Goal: Contribute content: Contribute content

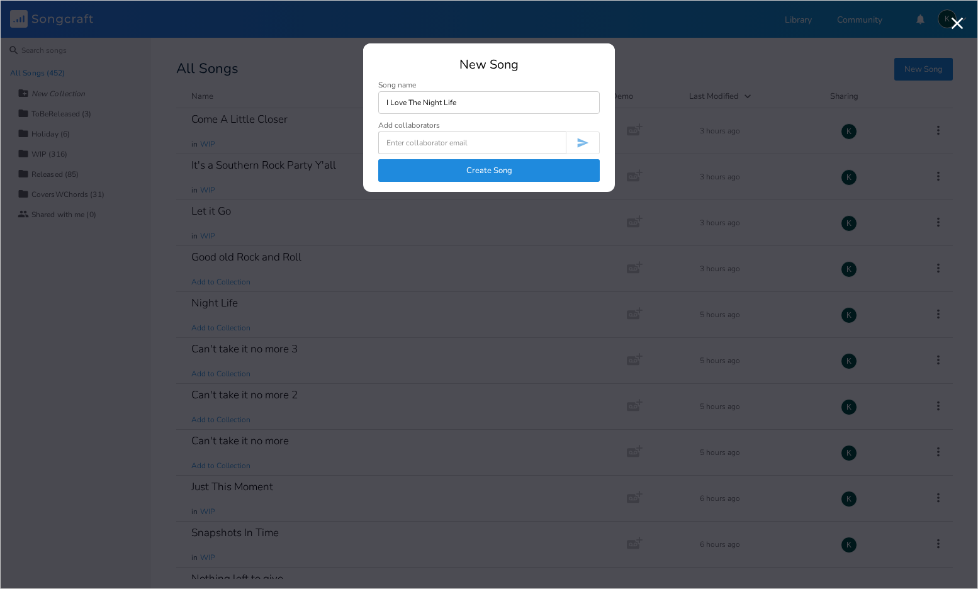
type input "I Love The Night Life"
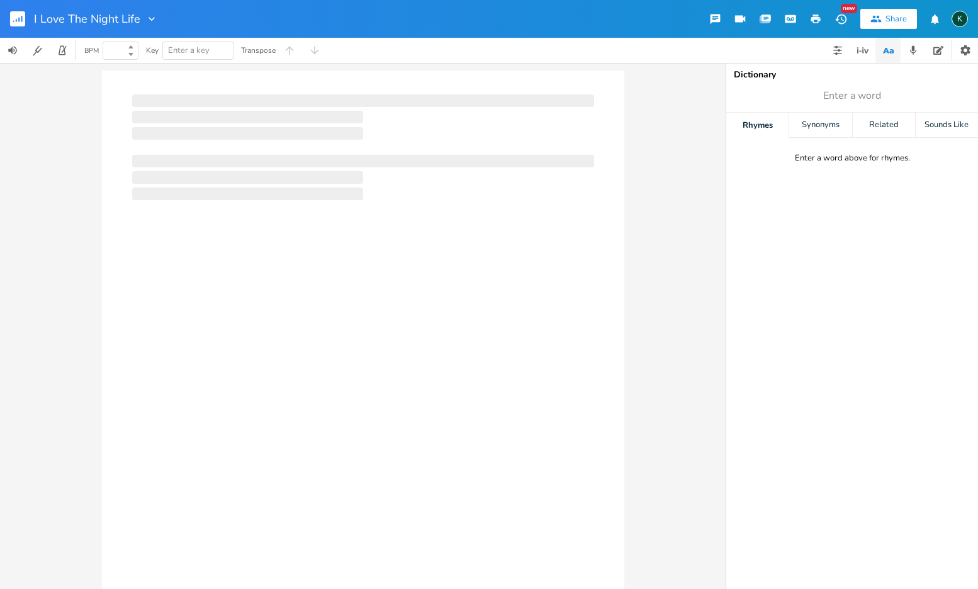
type input "100"
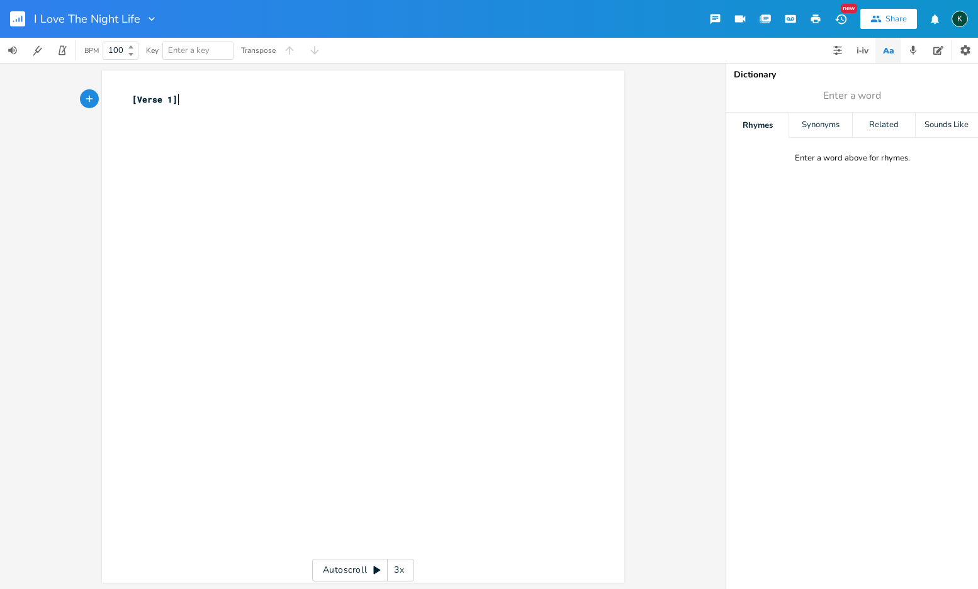
type textarea "[Verse 1]"
drag, startPoint x: 180, startPoint y: 103, endPoint x: 97, endPoint y: 83, distance: 85.4
click at [103, 87] on div "[Verse 1] x [Verse 1] ​" at bounding box center [363, 327] width 523 height 513
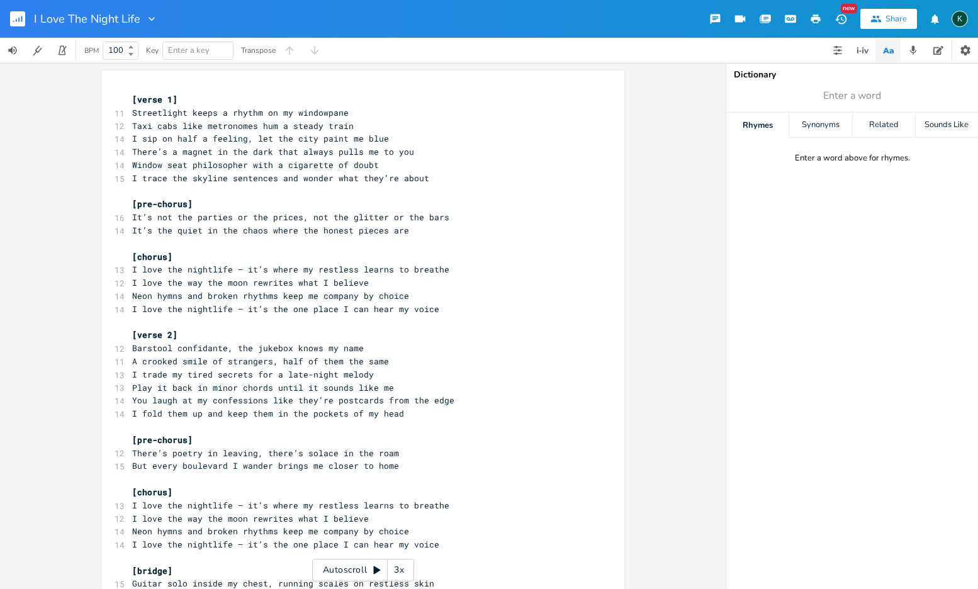
click at [132, 96] on span "[verse 1]" at bounding box center [154, 99] width 45 height 11
click at [137, 91] on div "x [verse 1] 11 Streetlight keeps a rhythm on my windowpane 12 Taxi cabs like me…" at bounding box center [357, 460] width 455 height 739
click at [135, 87] on div "x [verse 1] 11 Streetlight keeps a rhythm on my windowpane 12 Taxi cabs like me…" at bounding box center [363, 458] width 523 height 774
click at [132, 105] on span "[verse 1]" at bounding box center [154, 99] width 45 height 11
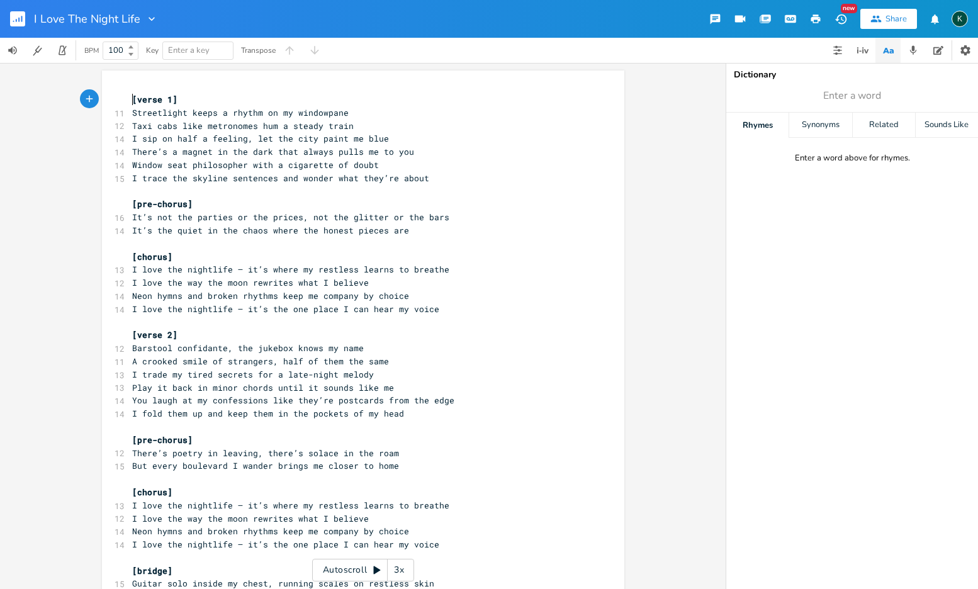
click at [132, 99] on span "[verse 1]" at bounding box center [154, 99] width 45 height 11
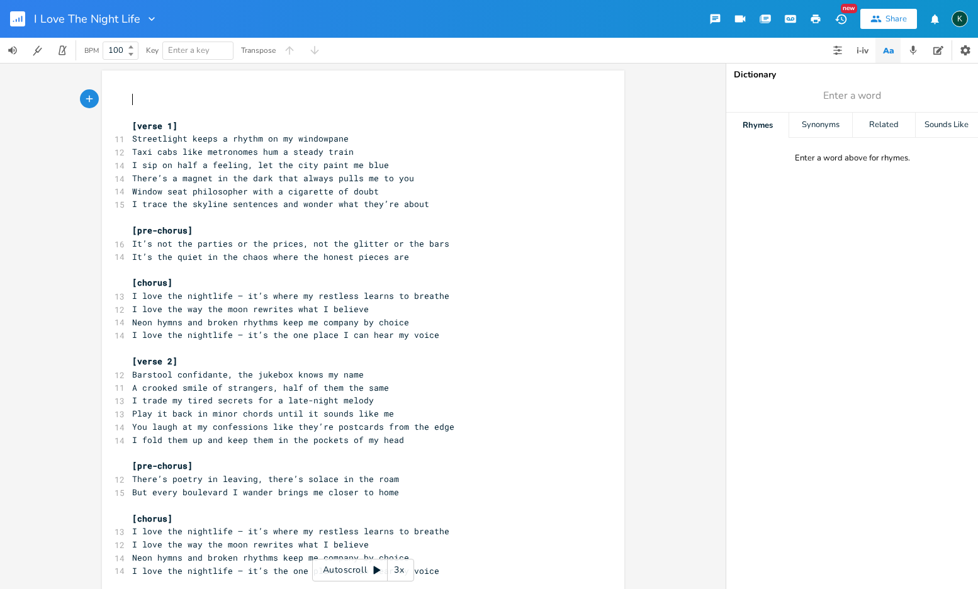
click at [135, 97] on pre "​" at bounding box center [357, 99] width 455 height 13
type textarea "[DEMOGRAPHIC_DATA]"
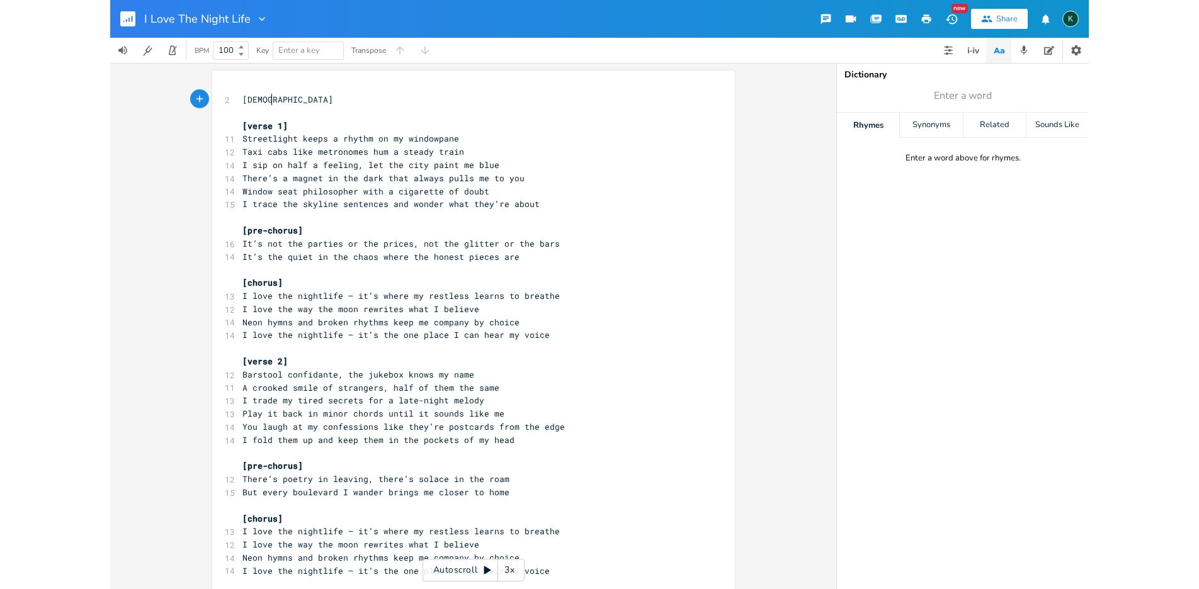
scroll to position [0, 23]
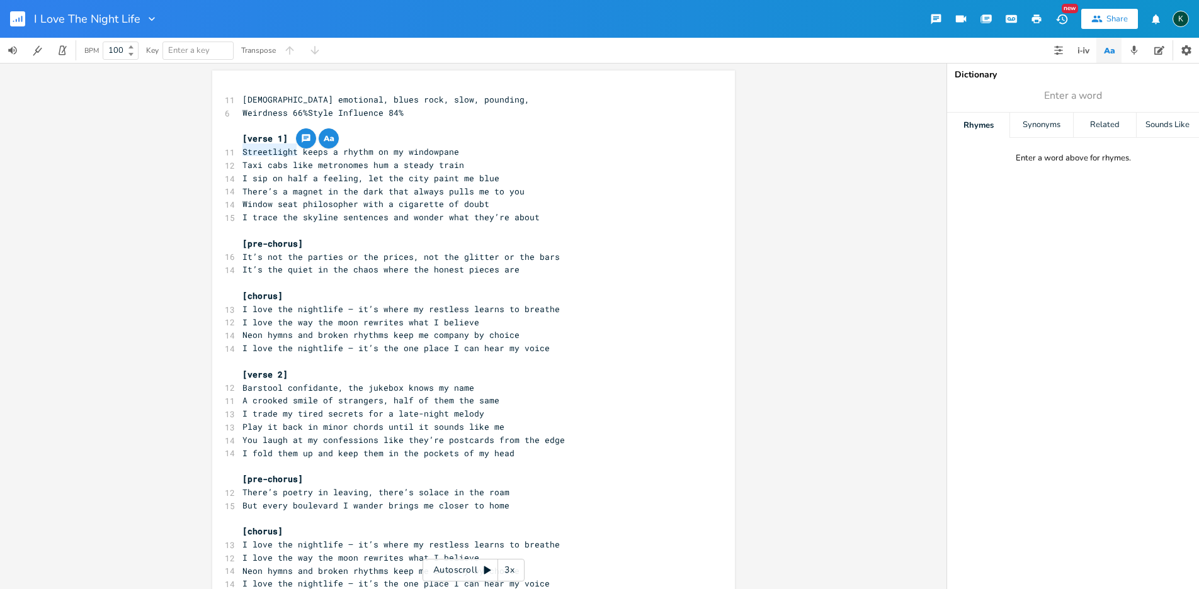
drag, startPoint x: 292, startPoint y: 151, endPoint x: 222, endPoint y: 148, distance: 69.3
click at [240, 148] on div "11 Streetlight keeps a rhythm on my windowpane" at bounding box center [467, 151] width 455 height 13
type textarea "Raindrops"
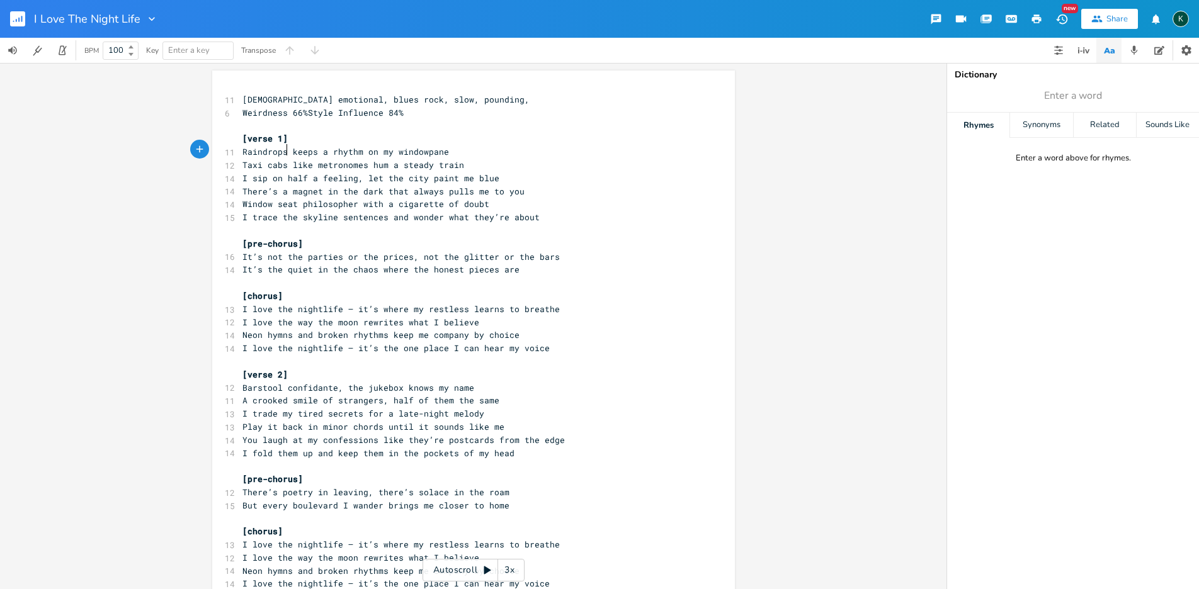
click at [315, 148] on span "Raindrops keeps a rhythm on my windowpane" at bounding box center [345, 151] width 207 height 11
click at [312, 150] on span "Raindrops keeps a rhythm on my windowpane" at bounding box center [345, 151] width 207 height 11
click at [320, 198] on span "Window seat philosopher with a cigarette of doubt" at bounding box center [365, 203] width 247 height 11
type textarea "hum"
drag, startPoint x: 368, startPoint y: 162, endPoint x: 380, endPoint y: 164, distance: 12.0
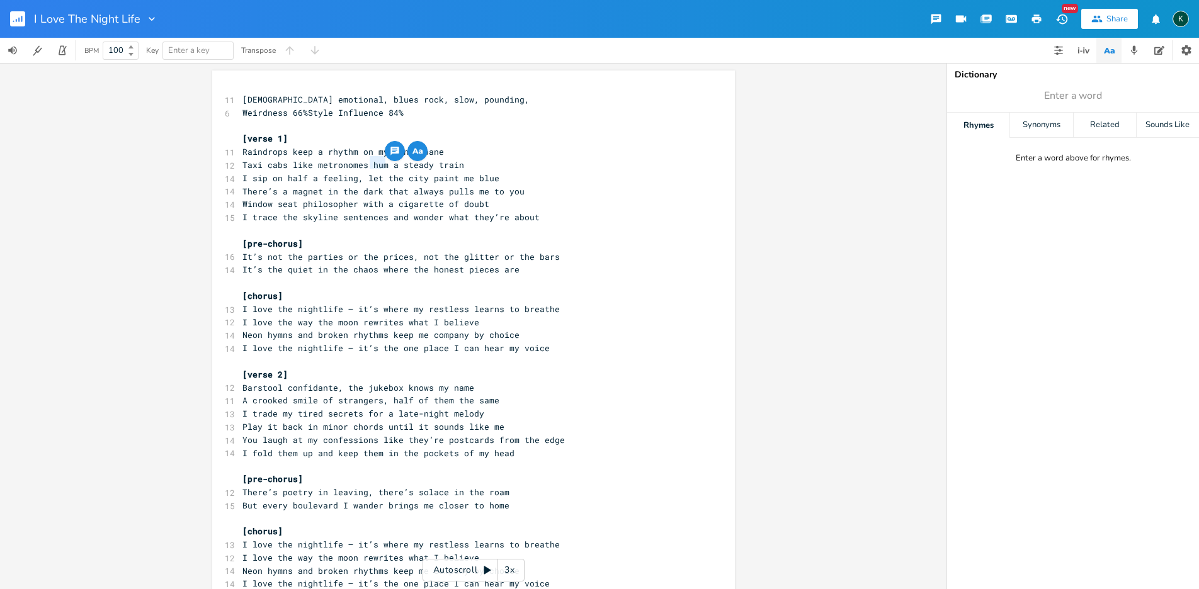
click at [380, 164] on span "Taxi cabs like metronomes hum a steady train" at bounding box center [353, 164] width 222 height 11
click at [281, 191] on span "There’s a magnet in the dark that always pulls me to you" at bounding box center [383, 191] width 282 height 11
drag, startPoint x: 367, startPoint y: 164, endPoint x: 379, endPoint y: 163, distance: 12.0
click at [379, 163] on span "Taxi cabs like metronomes hum a steady train" at bounding box center [353, 164] width 222 height 11
type textarea "move like"
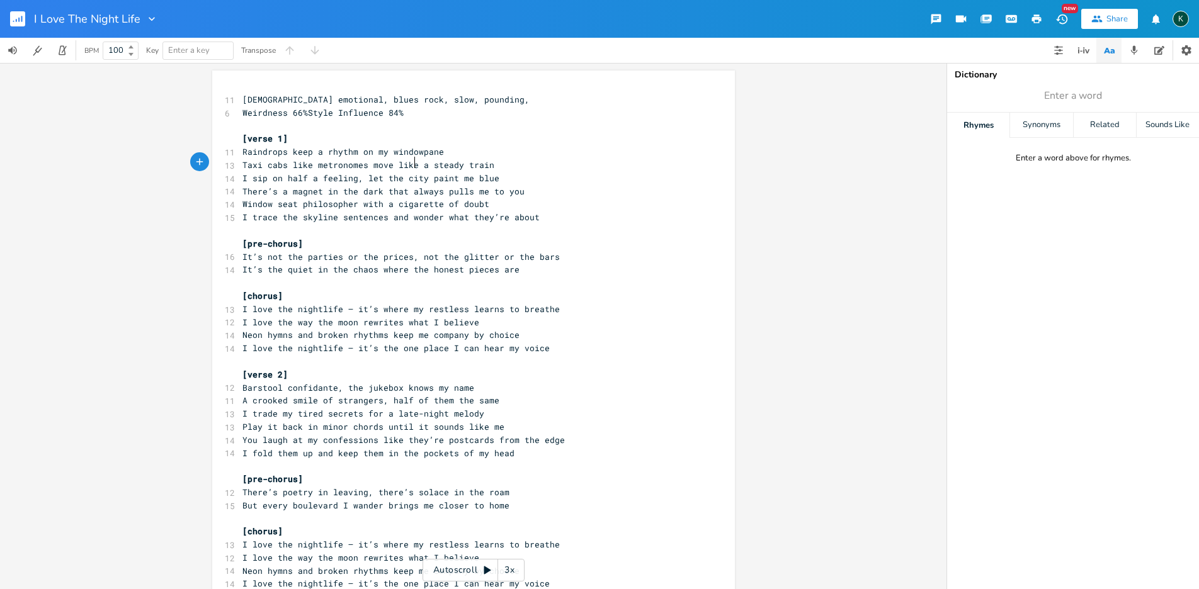
scroll to position [0, 30]
click at [557, 242] on pre "[pre-chorus]" at bounding box center [467, 243] width 455 height 13
drag, startPoint x: 405, startPoint y: 252, endPoint x: 358, endPoint y: 252, distance: 47.2
click at [358, 252] on span "It’s not the parties or the prices, not the glitter or the bars" at bounding box center [400, 256] width 317 height 11
type textarea "the clothes"
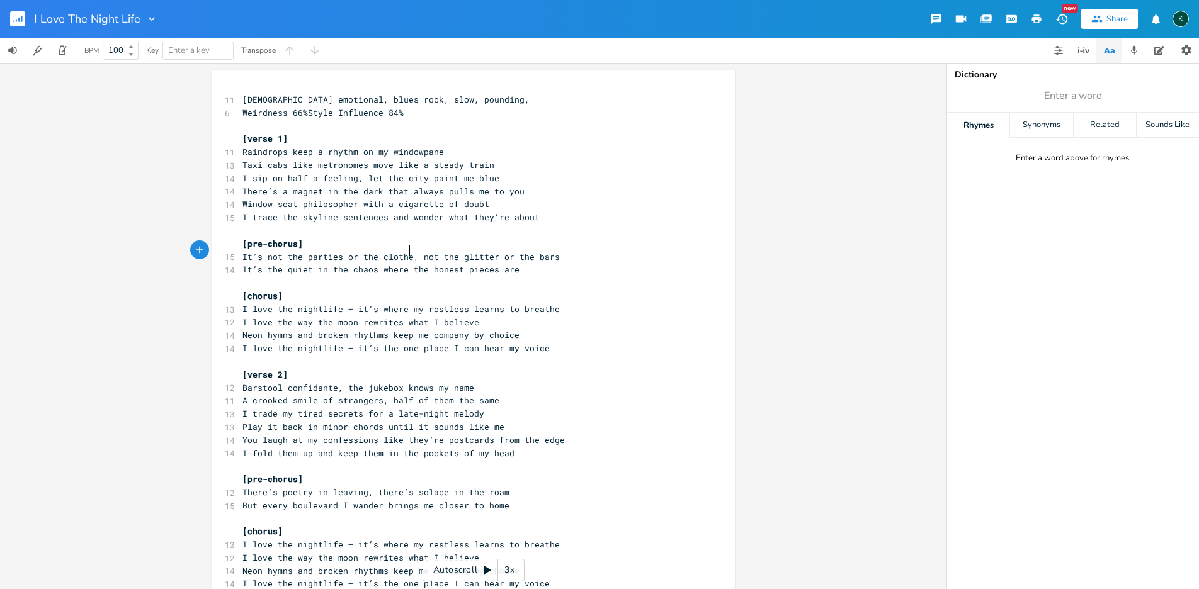
scroll to position [0, 35]
click at [336, 303] on span "I love the nightlife — it’s where my restless learns to breathe" at bounding box center [400, 308] width 317 height 11
click at [394, 355] on pre "​" at bounding box center [467, 361] width 455 height 13
drag, startPoint x: 400, startPoint y: 314, endPoint x: 422, endPoint y: 315, distance: 21.4
click at [422, 317] on span "I love the way the moon rewrites what I believe" at bounding box center [360, 322] width 237 height 11
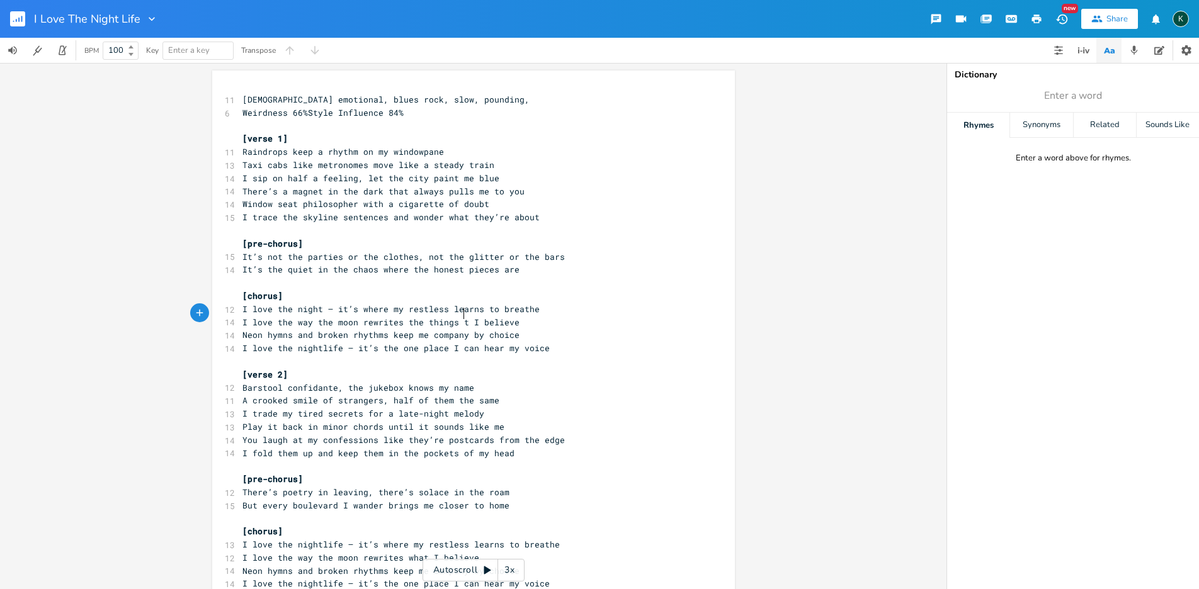
type textarea "the things that"
click at [424, 319] on span "I love the way the moon rewrites the things that I believe" at bounding box center [388, 322] width 292 height 11
drag, startPoint x: 285, startPoint y: 327, endPoint x: 264, endPoint y: 326, distance: 20.8
click at [264, 329] on span "Neon hymns and broken rhythms keep me company by choice" at bounding box center [380, 334] width 277 height 11
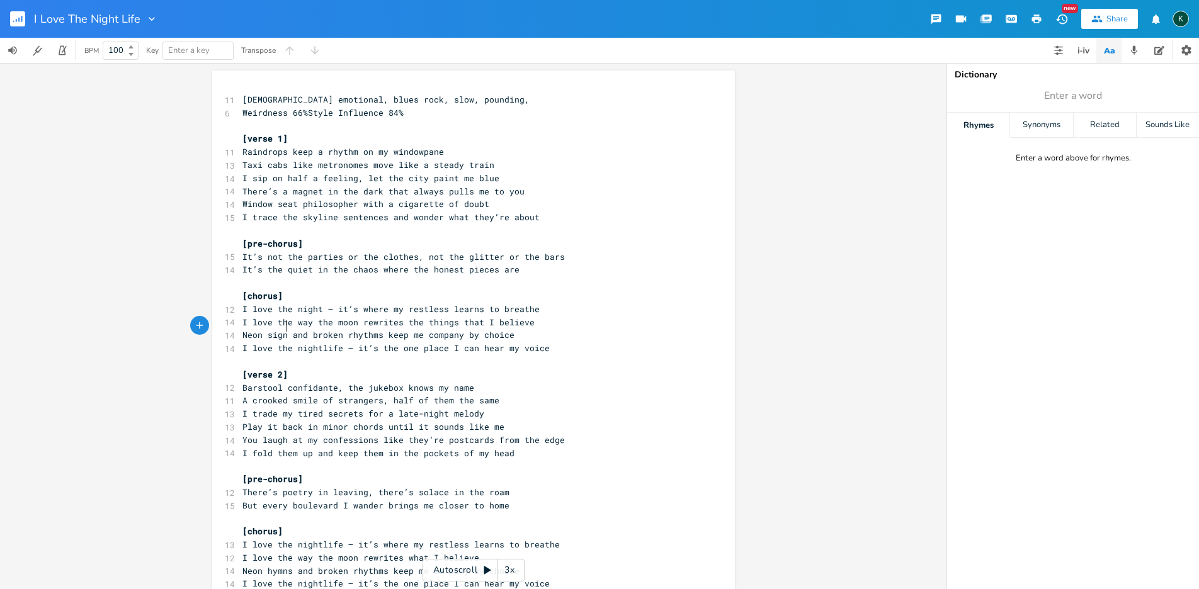
type textarea "signg"
drag, startPoint x: 262, startPoint y: 327, endPoint x: 287, endPoint y: 329, distance: 25.3
click at [287, 329] on span "Neon signg and broken rhythms keep me company by choice" at bounding box center [380, 334] width 277 height 11
type textarea "lights"
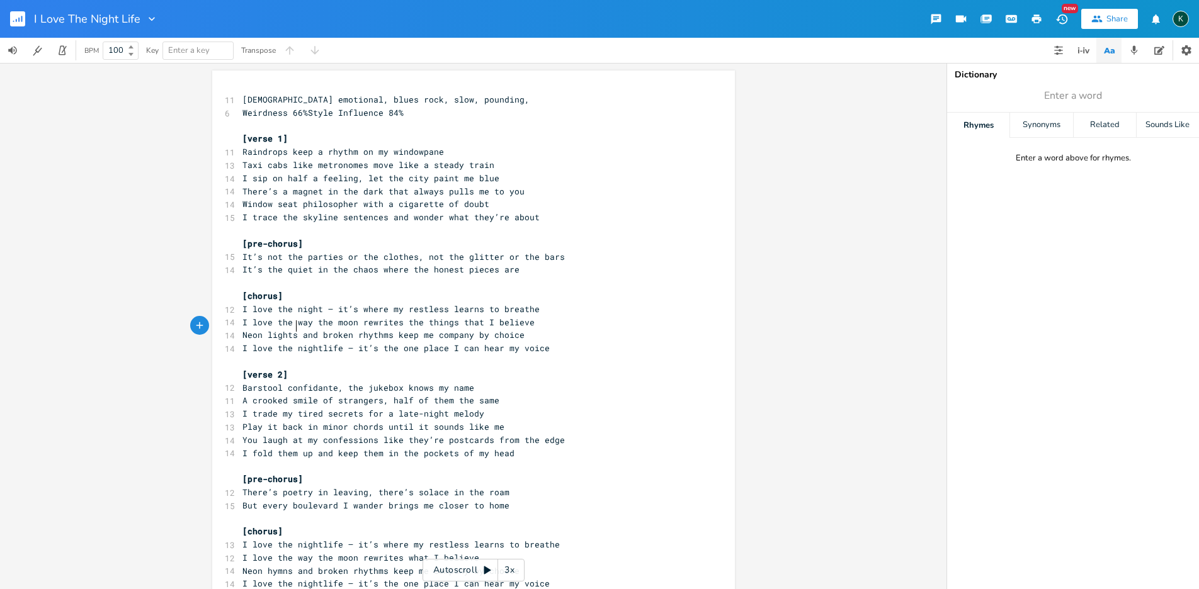
scroll to position [0, 18]
click at [354, 329] on span "Neon lights and broken rhythms keep me company by choice" at bounding box center [383, 334] width 282 height 11
type textarea "rhythms"
drag, startPoint x: 352, startPoint y: 326, endPoint x: 383, endPoint y: 327, distance: 31.5
click at [383, 329] on span "Neon lights and broken rhythms keep me company by choice" at bounding box center [383, 334] width 282 height 11
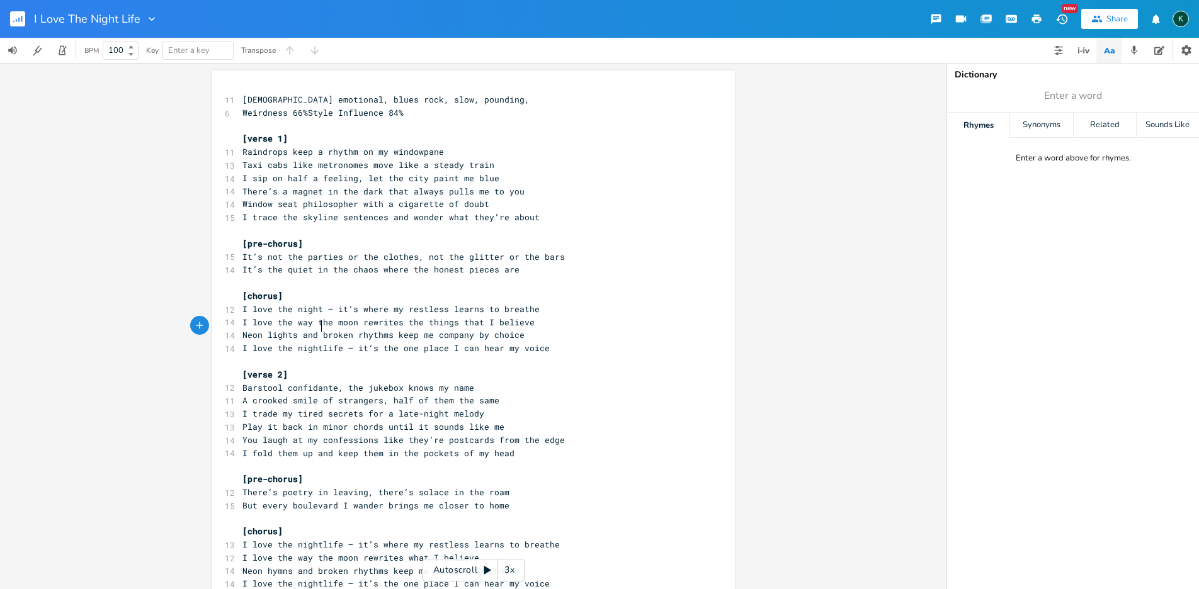
click at [317, 329] on span "Neon lights and broken rhythms keep me company by choice" at bounding box center [383, 334] width 282 height 11
type textarea ","
type textarea "s and"
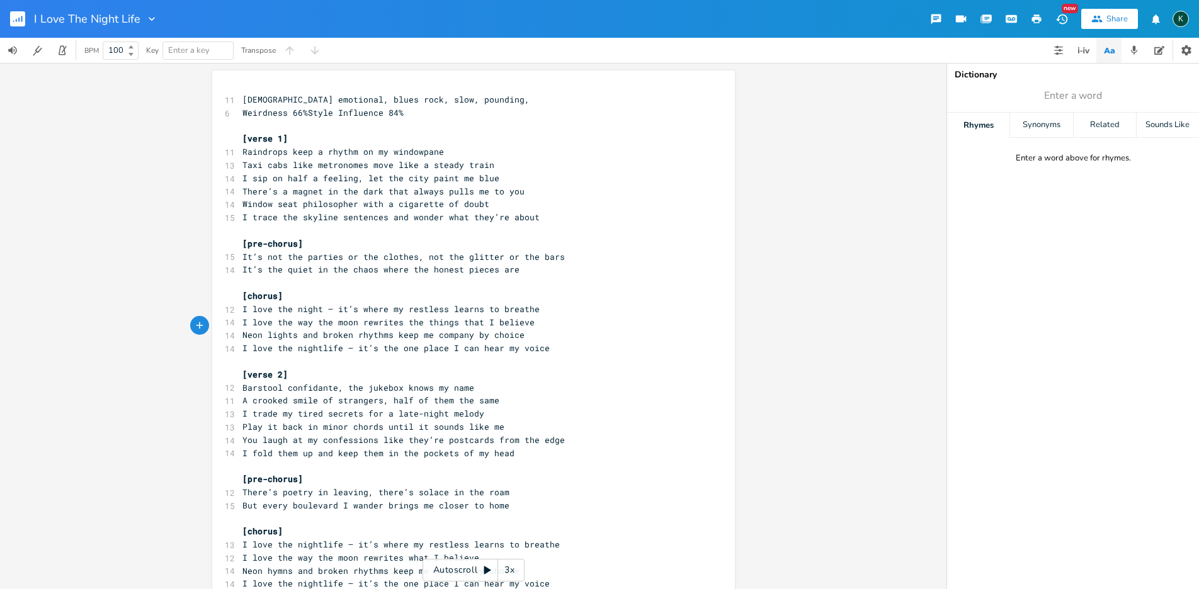
click at [352, 329] on span "Neon lights and broken rhythms keep me company by choice" at bounding box center [383, 334] width 282 height 11
type textarea "glass"
click at [337, 343] on span "I love the nightlife — it’s the one place I can hear my voice" at bounding box center [395, 348] width 307 height 11
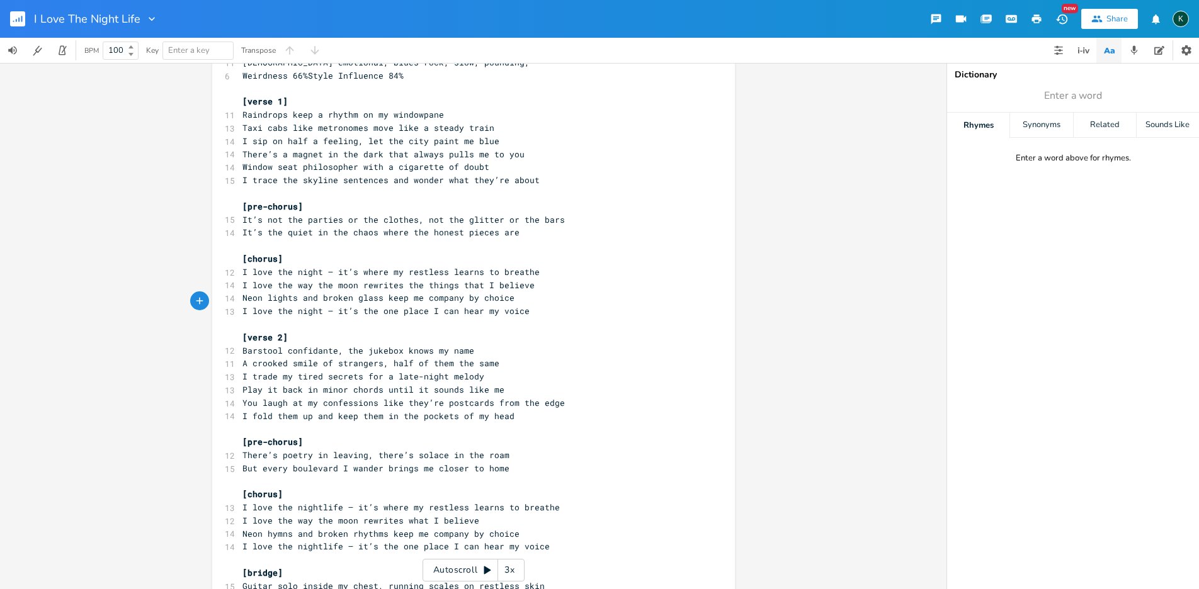
scroll to position [166, 0]
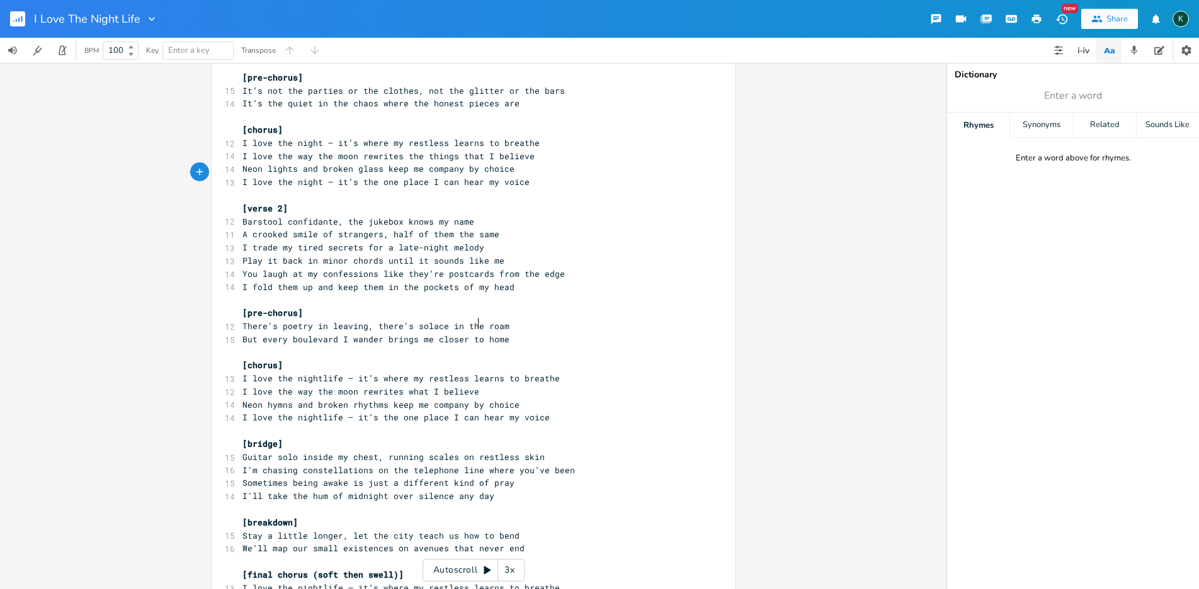
click at [475, 334] on span "But every boulevard I wander brings me closer to home" at bounding box center [375, 339] width 267 height 11
type textarea "my"
click at [506, 399] on span "Neon hymns and broken rhythms keep me company by choice" at bounding box center [380, 404] width 277 height 11
click at [319, 373] on span "I love the nightlife — it’s where my restless learns to breathe" at bounding box center [400, 378] width 317 height 11
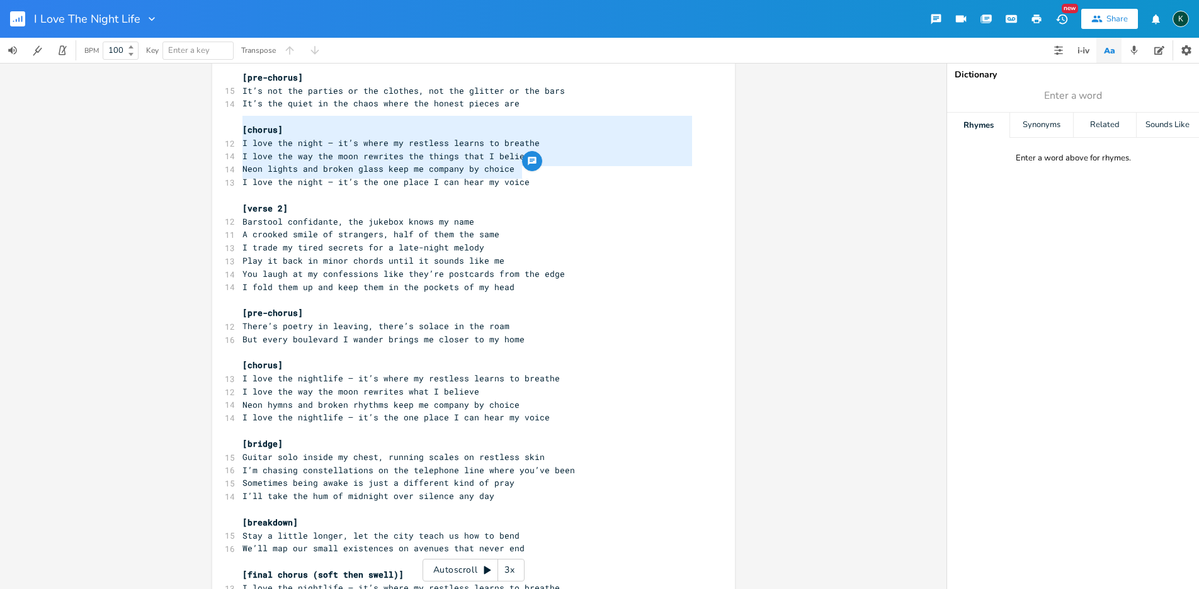
drag, startPoint x: 530, startPoint y: 171, endPoint x: 195, endPoint y: 124, distance: 338.9
click at [195, 124] on div "[chorus] I love the night — it’s where my restless learns to breathe I love the…" at bounding box center [473, 326] width 946 height 526
type textarea "​[chorus] I love the night — it’s where my restless learns to breathe I love th…"
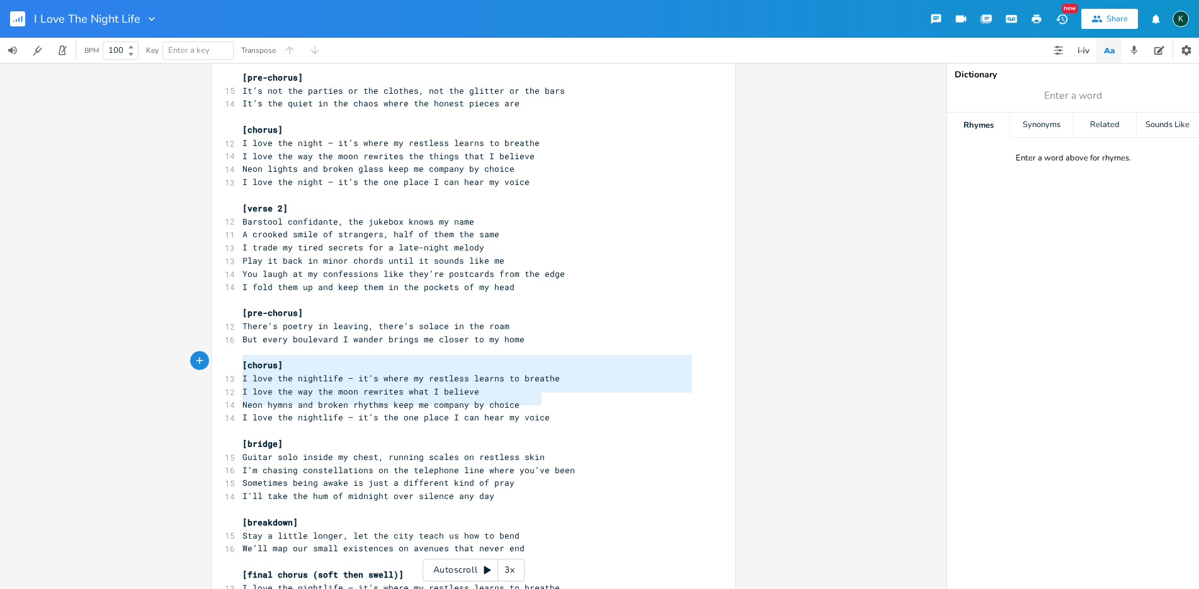
type textarea "[chorus] I love the nightlife — it’s where my restless learns to breathe I love…"
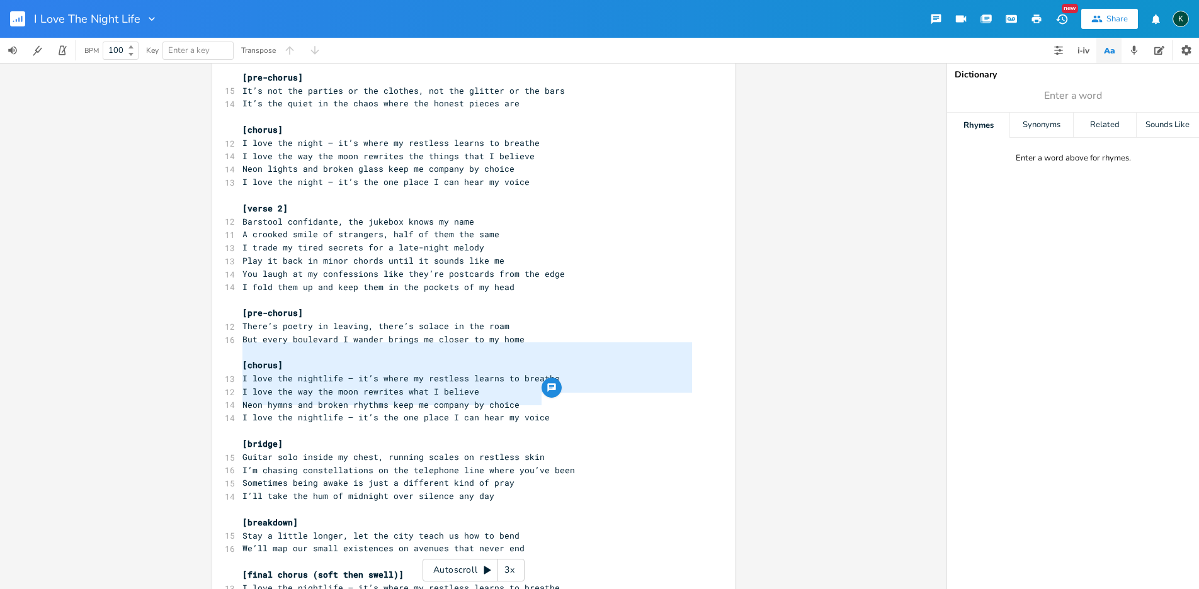
drag, startPoint x: 545, startPoint y: 400, endPoint x: 173, endPoint y: 346, distance: 376.0
click at [173, 346] on div "[chorus] I love the nightlife — it’s where my restless learns to breathe I love…" at bounding box center [473, 326] width 946 height 526
paste textarea
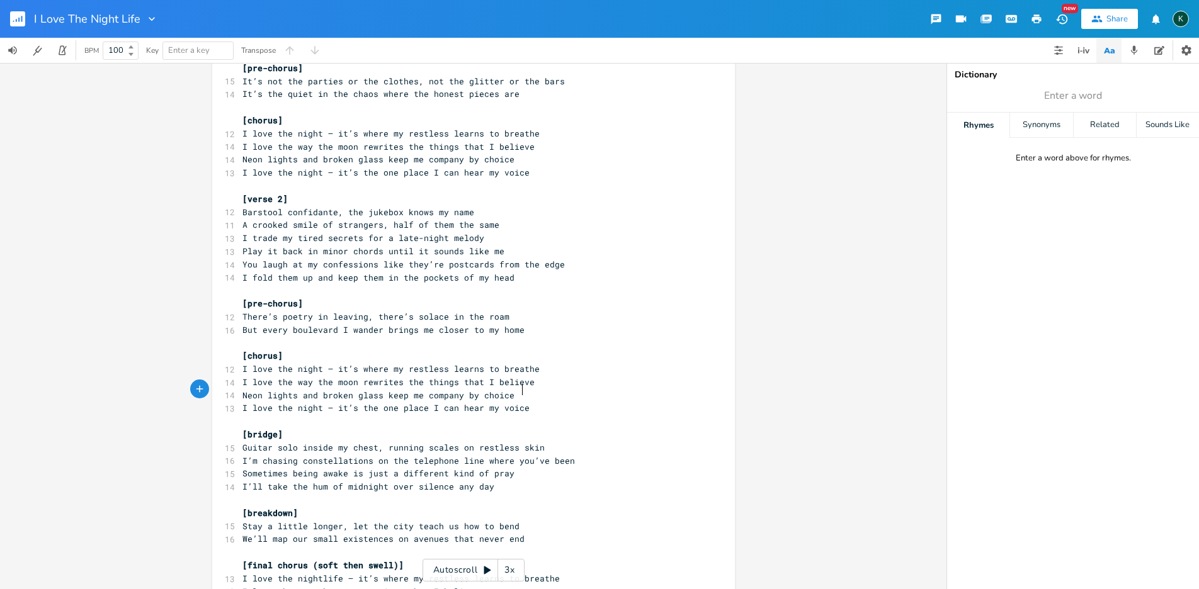
scroll to position [180, 0]
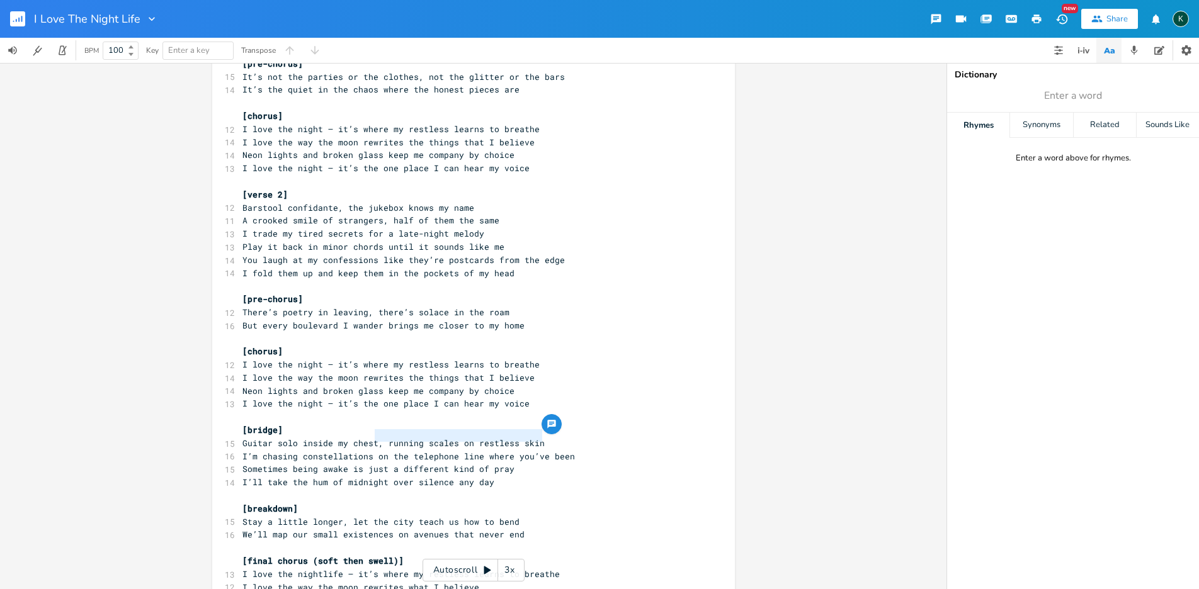
drag, startPoint x: 371, startPoint y: 437, endPoint x: 537, endPoint y: 436, distance: 165.6
click at [537, 451] on span "I’m chasing constellations on the telephone line where you’ve been" at bounding box center [408, 456] width 332 height 11
type textarea "the're a map of where i"
type textarea "I've"
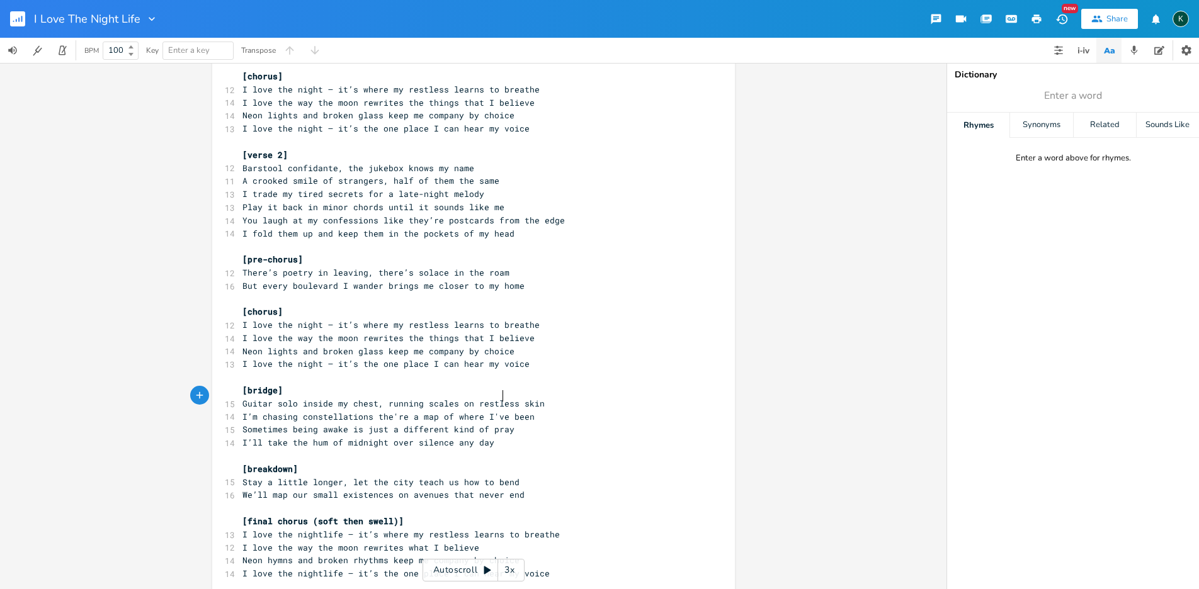
scroll to position [230, 0]
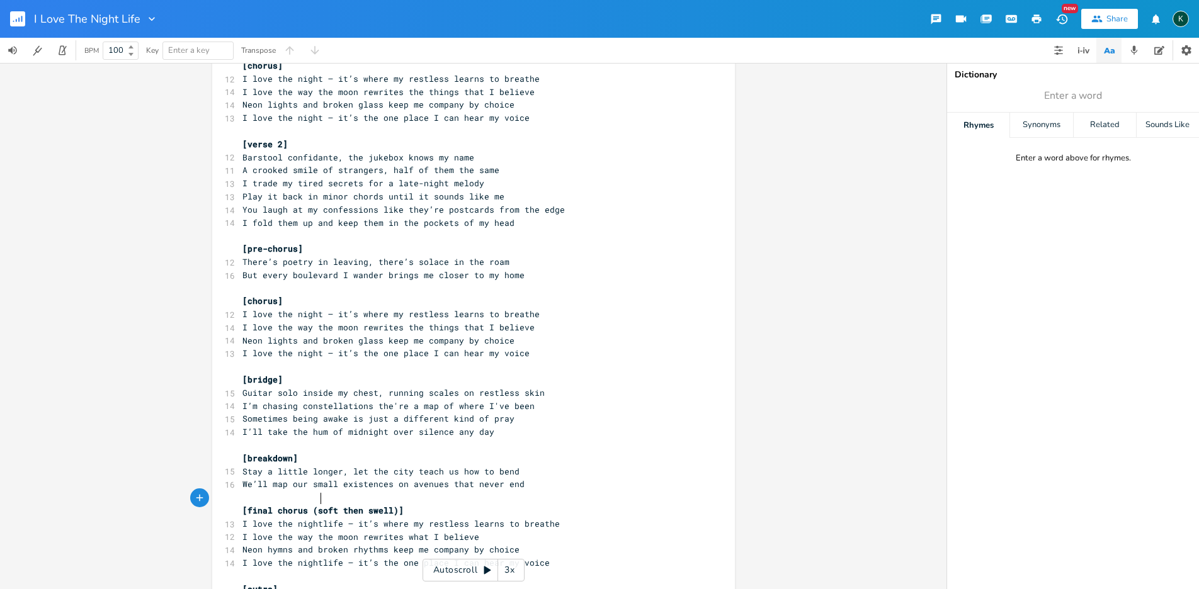
click at [317, 518] on span "I love the nightlife — it’s where my restless learns to breathe" at bounding box center [400, 523] width 317 height 11
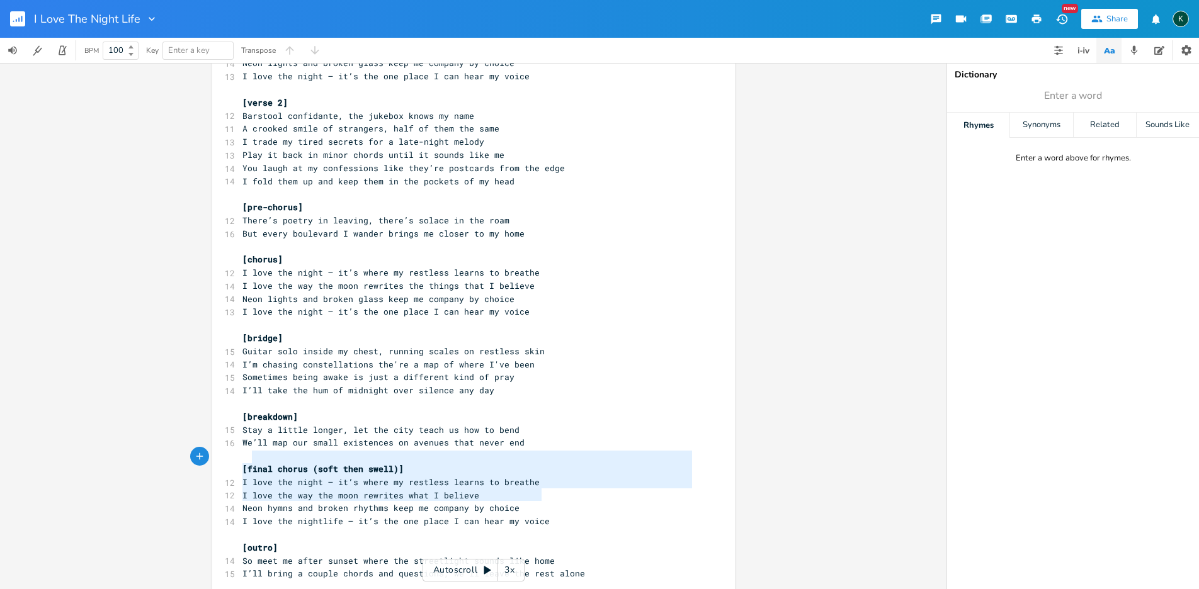
type textarea "I love the night — it’s where my restless learns to breathe I love the way the …"
drag, startPoint x: 552, startPoint y: 499, endPoint x: 225, endPoint y: 457, distance: 329.6
click at [240, 457] on div "11 [DEMOGRAPHIC_DATA] emotional, blues rock, slow, pounding, 6 Weirdness 66%Sty…" at bounding box center [467, 207] width 455 height 773
paste textarea
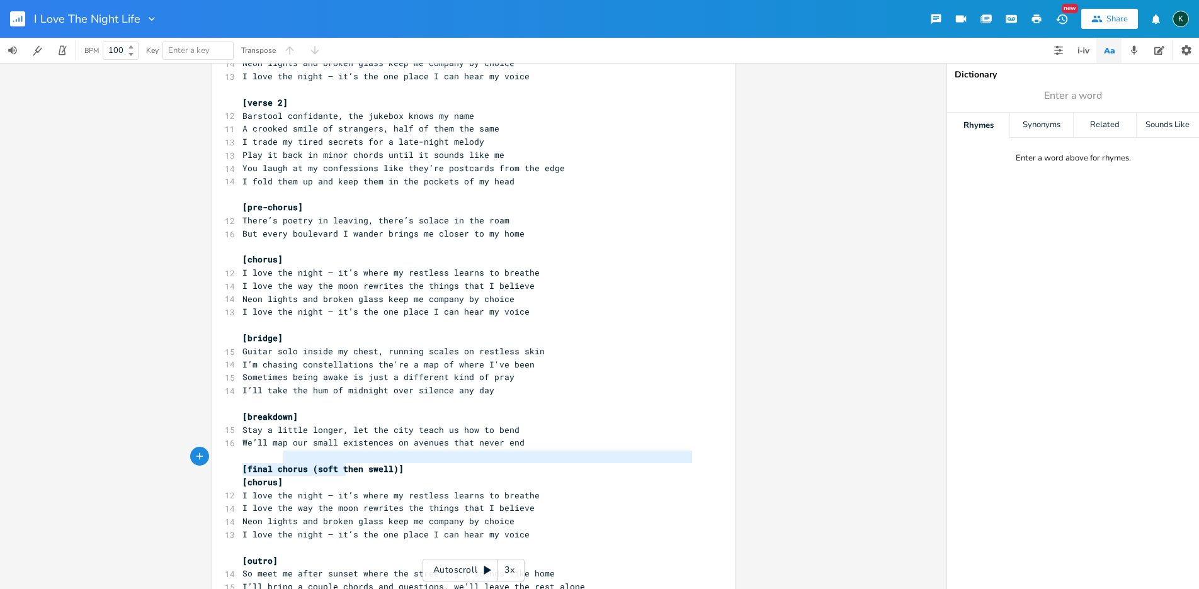
type textarea "ve the night — it"
drag, startPoint x: 343, startPoint y: 463, endPoint x: 257, endPoint y: 464, distance: 86.3
click at [257, 489] on pre "I love the night — it’s where my restless learns to breathe" at bounding box center [467, 495] width 455 height 13
click at [269, 477] on span "[chorus]" at bounding box center [262, 482] width 40 height 11
type textarea "[chorus]"
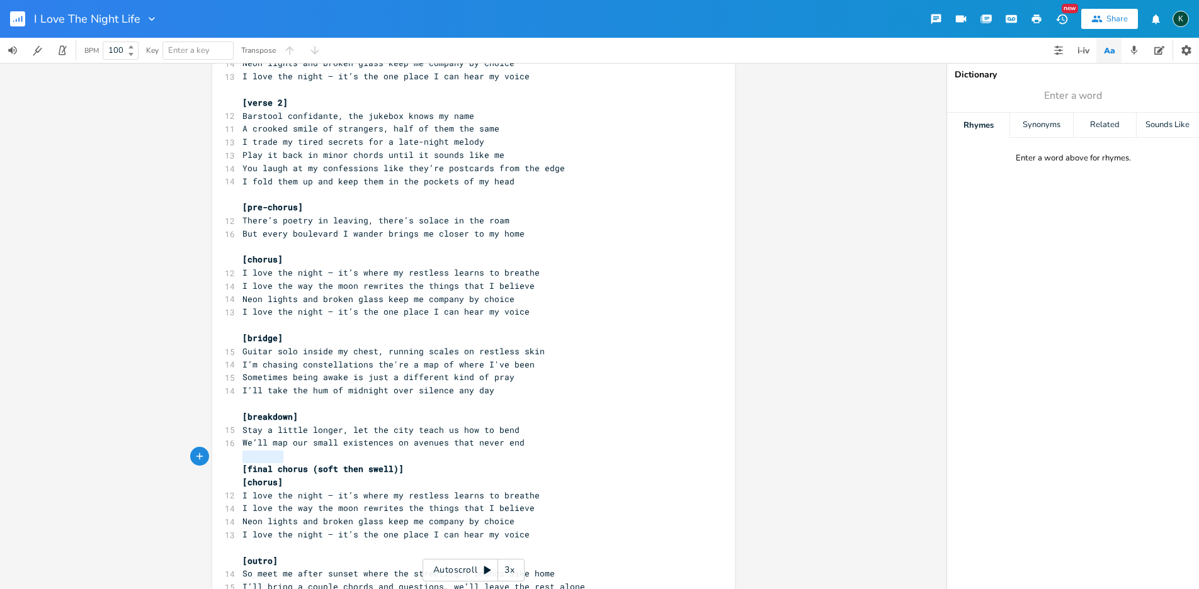
drag, startPoint x: 281, startPoint y: 459, endPoint x: 225, endPoint y: 459, distance: 56.7
click at [227, 460] on div "[chorus] xxxxxxxxxx 11 [DEMOGRAPHIC_DATA] emotional, blues rock, slow, pounding…" at bounding box center [473, 212] width 523 height 826
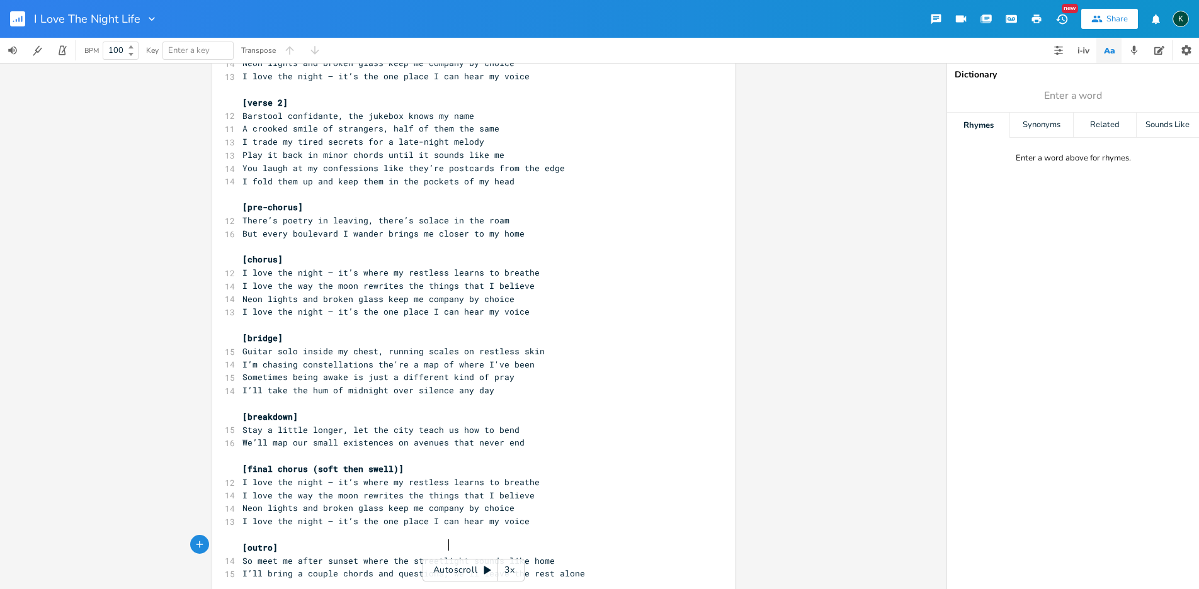
click at [445, 568] on span "I’ll bring a couple chords and questions, we’ll leave the rest alone" at bounding box center [413, 573] width 343 height 11
type textarea "and"
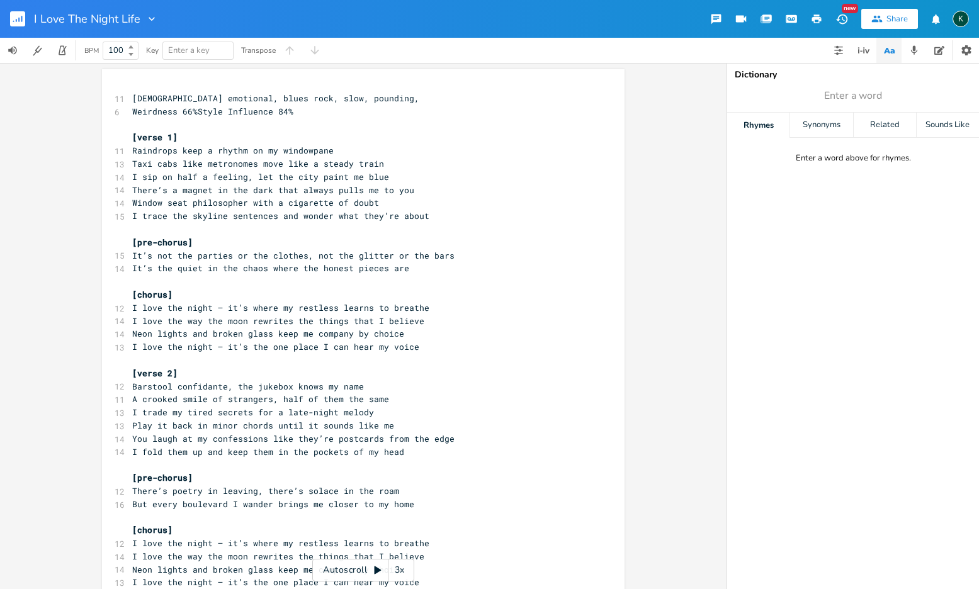
scroll to position [0, 0]
drag, startPoint x: 182, startPoint y: 202, endPoint x: 130, endPoint y: 202, distance: 52.3
click at [132, 202] on span "Window seat philosopher with a cigarette of doubt" at bounding box center [255, 203] width 247 height 11
type textarea "Bar stool"
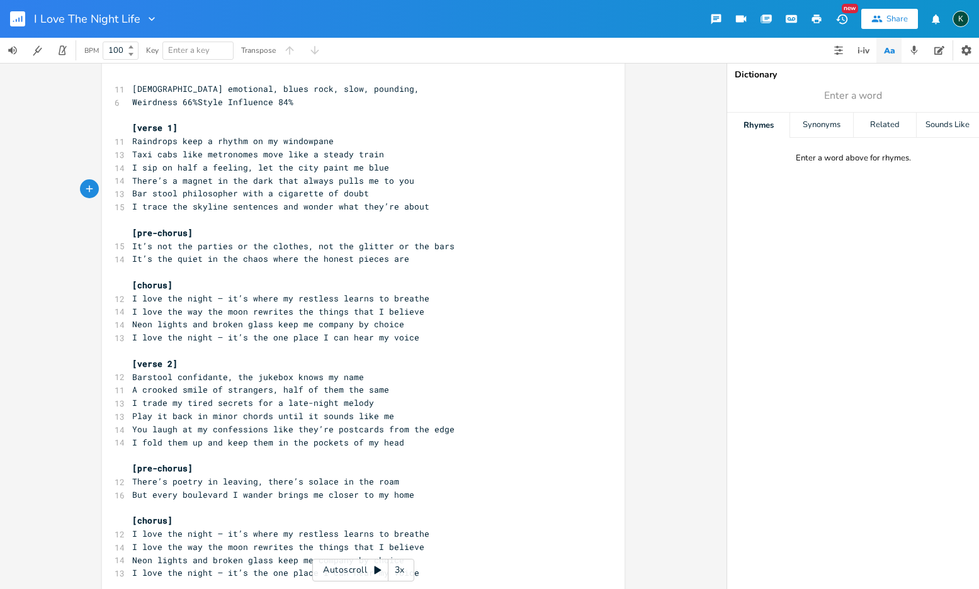
scroll to position [11, 0]
drag, startPoint x: 169, startPoint y: 368, endPoint x: 130, endPoint y: 366, distance: 39.1
click at [132, 371] on span "Barstool confidante, the jukebox knows my name" at bounding box center [248, 376] width 232 height 11
type textarea "Barmaid"
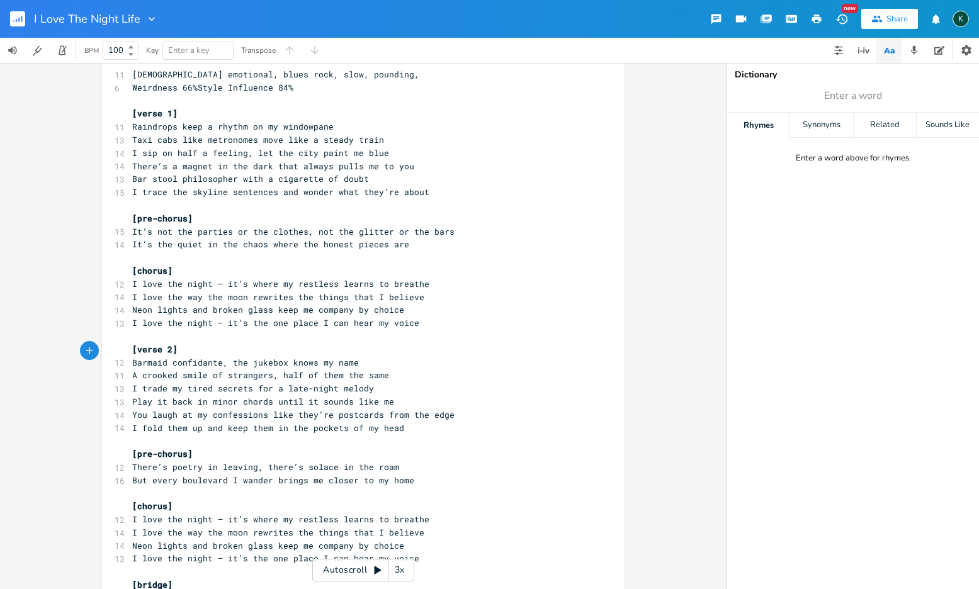
scroll to position [28, 0]
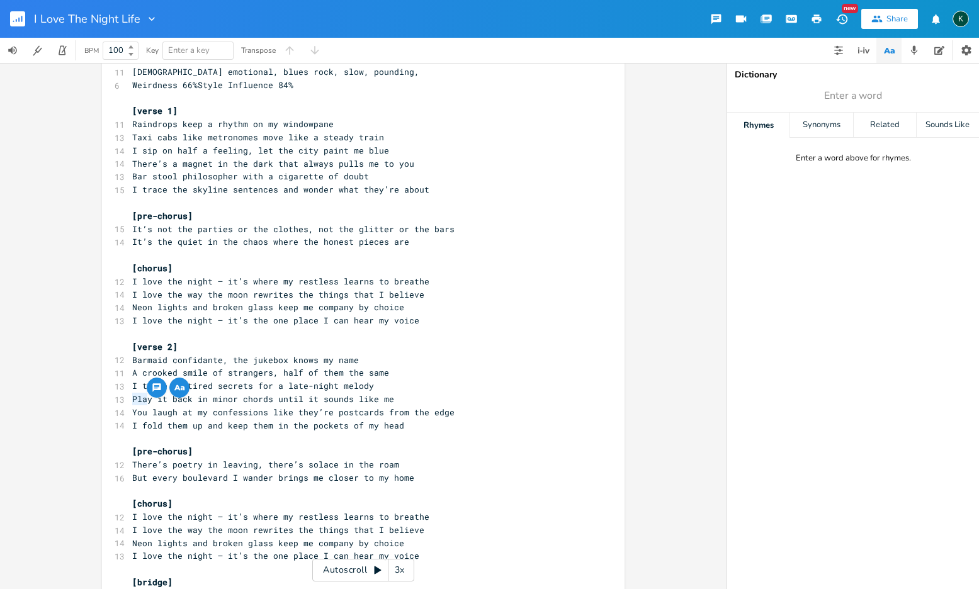
drag, startPoint x: 144, startPoint y: 400, endPoint x: 127, endPoint y: 399, distance: 17.0
click at [130, 406] on pre "You laugh at my confessions like they’re postcards from the edge" at bounding box center [357, 412] width 455 height 13
type textarea "She"
drag, startPoint x: 175, startPoint y: 397, endPoint x: 176, endPoint y: 410, distance: 12.7
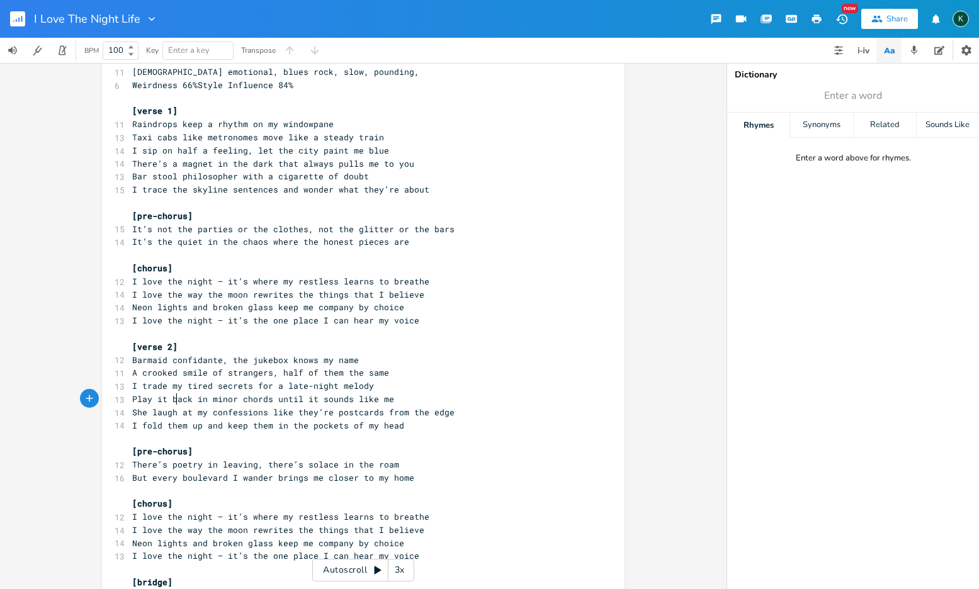
click at [175, 407] on span "She laugh at my confessions like they’re postcards from the edge" at bounding box center [293, 412] width 322 height 11
type textarea "s"
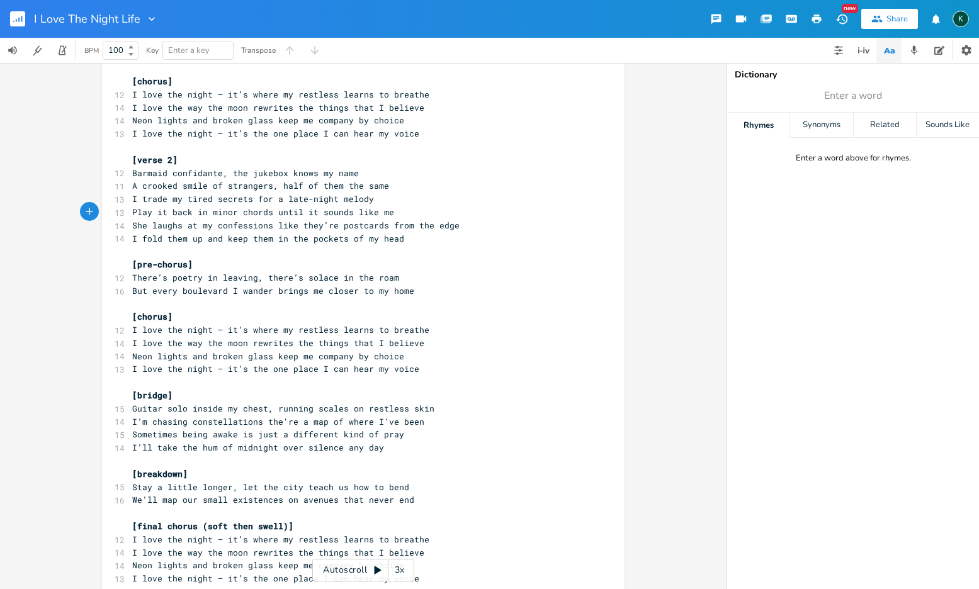
scroll to position [217, 0]
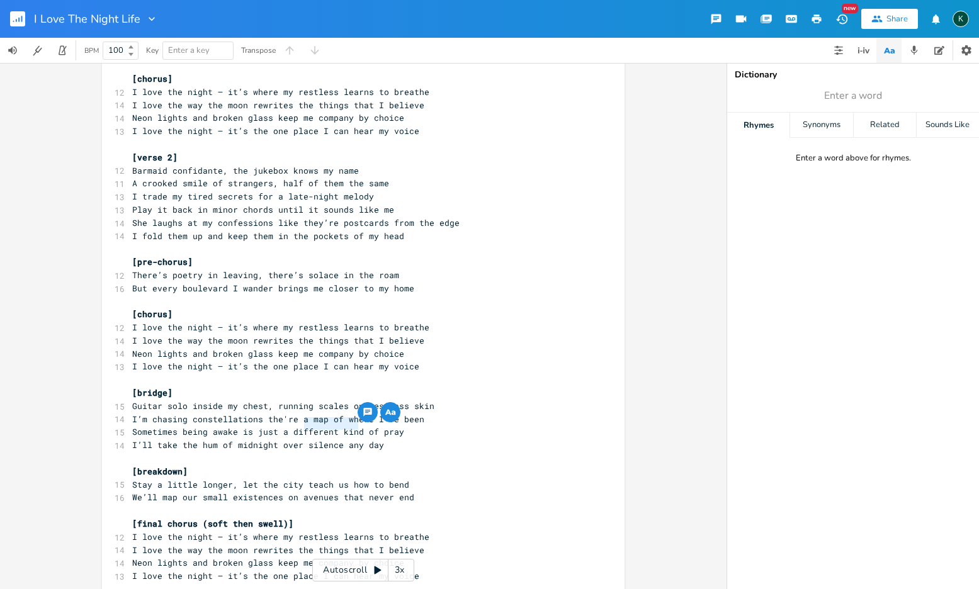
drag, startPoint x: 302, startPoint y: 428, endPoint x: 354, endPoint y: 428, distance: 51.6
click at [354, 440] on span "I’ll take the hum of midnight over silence any day" at bounding box center [258, 445] width 252 height 11
type textarea "the do"
type textarea "noise of any"
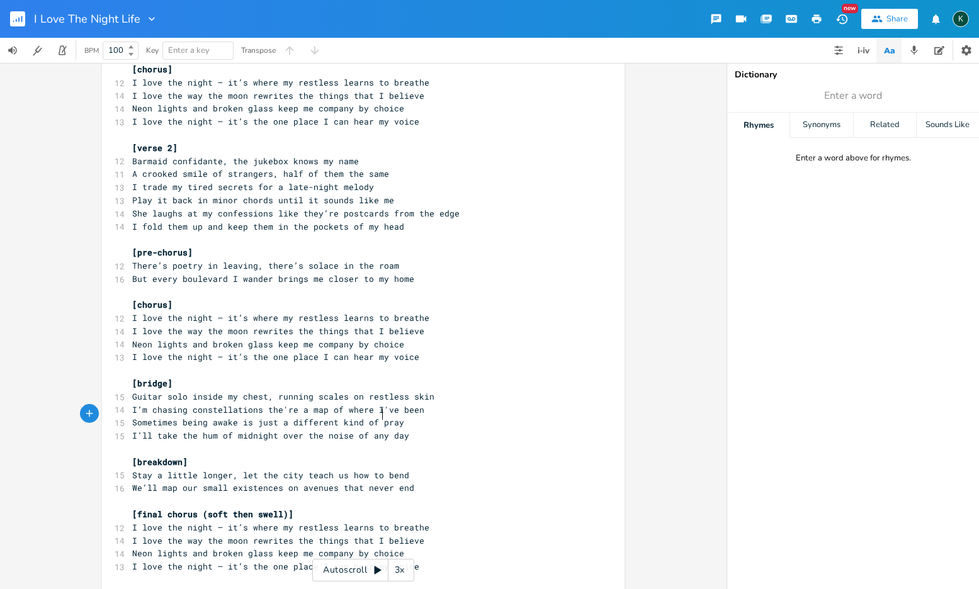
scroll to position [243, 0]
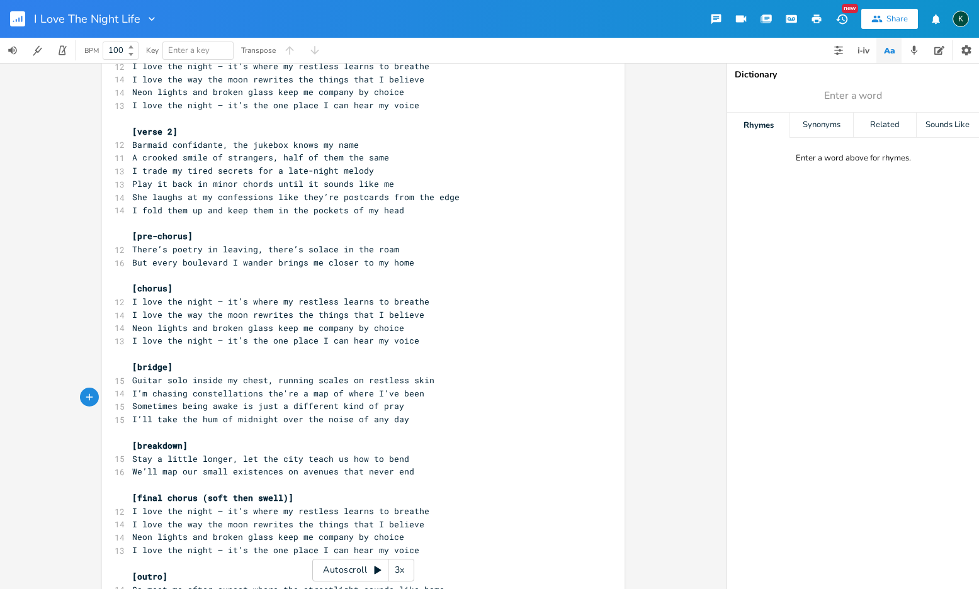
click at [276, 335] on span "I love the night — it’s the one place I can hear my voice" at bounding box center [275, 340] width 287 height 11
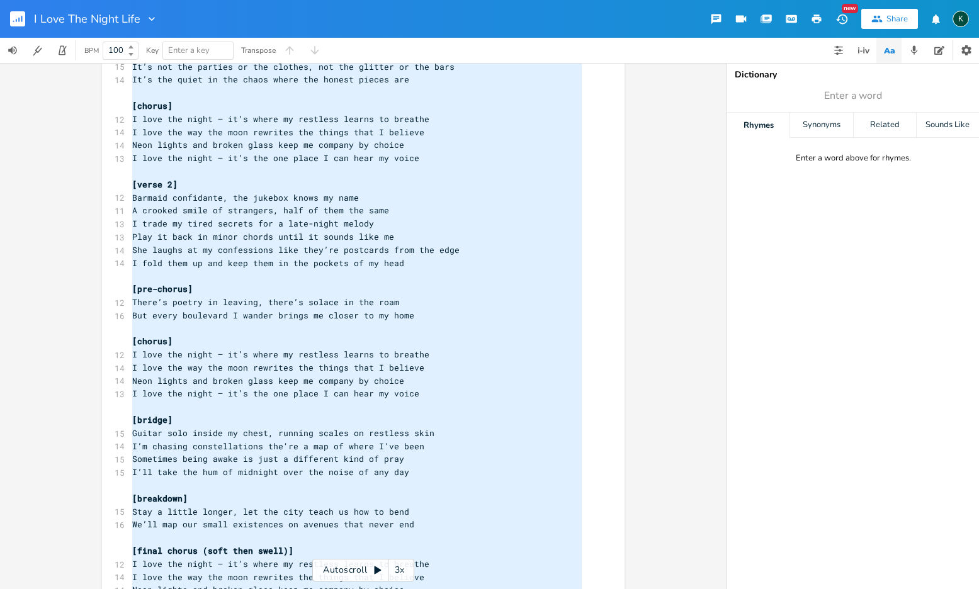
scroll to position [14, 0]
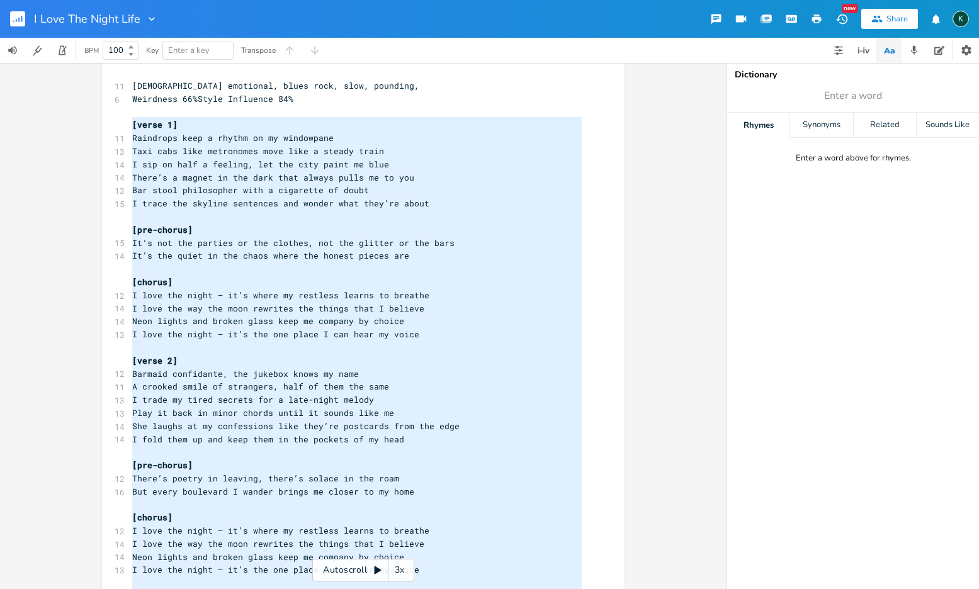
drag, startPoint x: 486, startPoint y: 547, endPoint x: 108, endPoint y: 125, distance: 566.7
click at [108, 125] on div "xxxxxxxxxx 11 [DEMOGRAPHIC_DATA] emotional, blues rock, slow, pounding, 6 Weird…" at bounding box center [363, 463] width 523 height 813
type textarea "[lorem 6] Ipsumdolo sita c adipis el se doeiusmodt Inci utla etdo magnaaliqu en…"
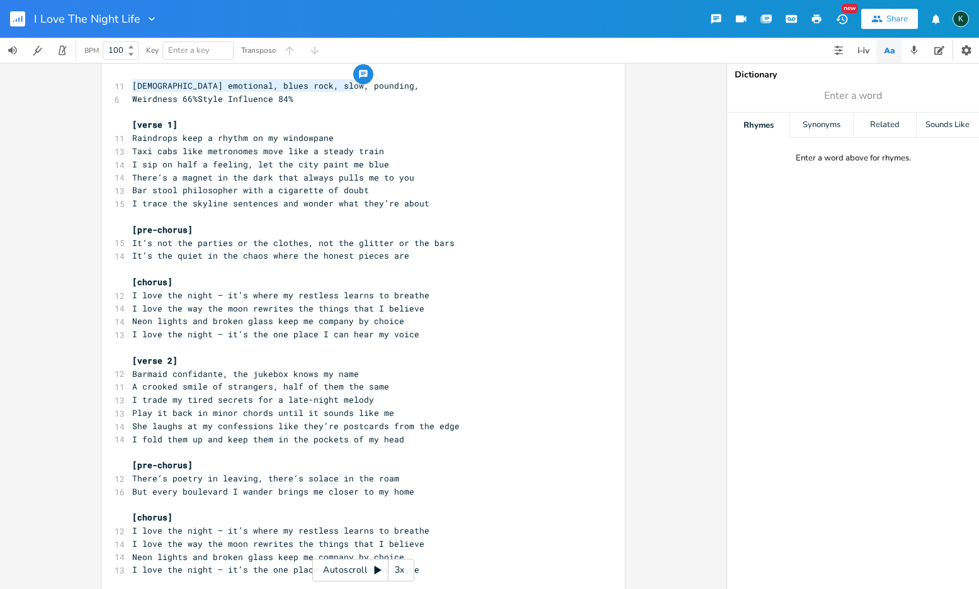
drag, startPoint x: 359, startPoint y: 89, endPoint x: 123, endPoint y: 83, distance: 236.2
click at [123, 83] on div "[DEMOGRAPHIC_DATA] emotional, blues rock, slow, pounding, xxxxxxxxxx 11 [DEMOGR…" at bounding box center [363, 463] width 523 height 813
type textarea "[DEMOGRAPHIC_DATA] emotional, blues rock, slow, pounding,"
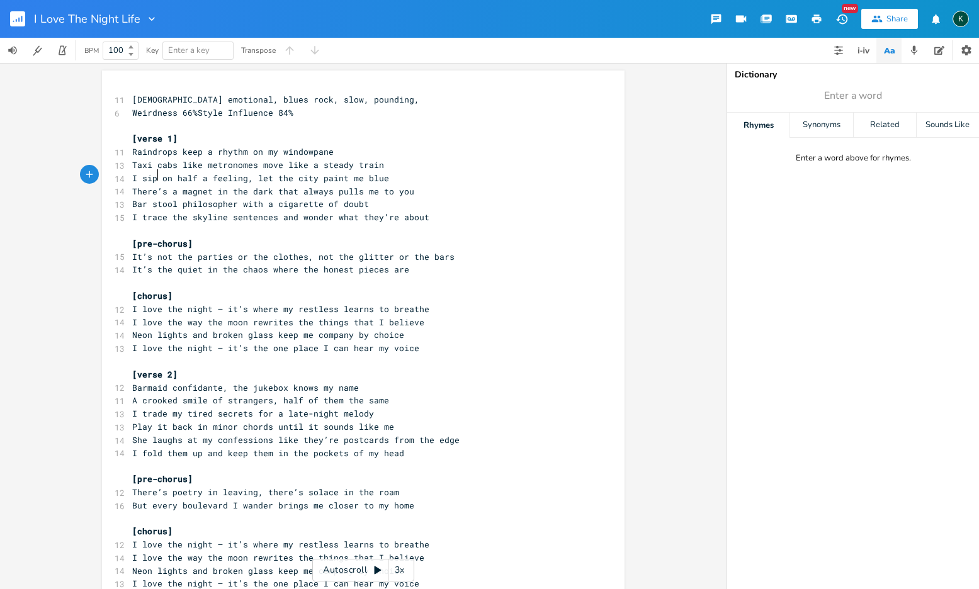
click at [152, 173] on span "I sip on half a feeling, let the city paint me blue" at bounding box center [260, 178] width 257 height 11
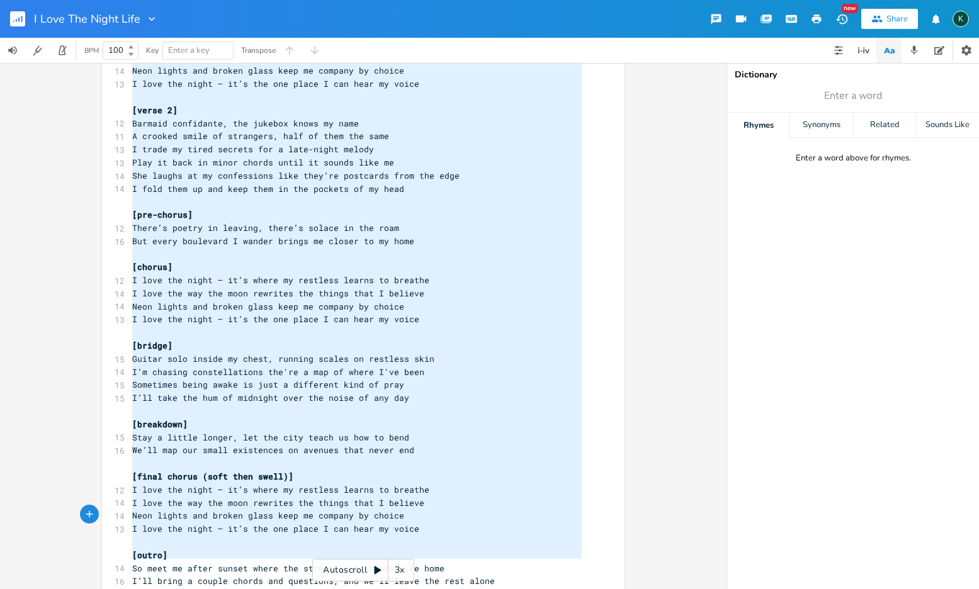
scroll to position [264, 0]
drag, startPoint x: 130, startPoint y: 139, endPoint x: 248, endPoint y: 599, distance: 474.5
click at [248, 589] on html "I Love The Night Life New Share K BPM 100 Key Enter a key Transpose xxxxxxxxxx …" at bounding box center [489, 294] width 979 height 589
type textarea "[lorem 6] Ipsumdolo sita c adipis el se doeiusmodt Inci utla etdo magnaaliqu en…"
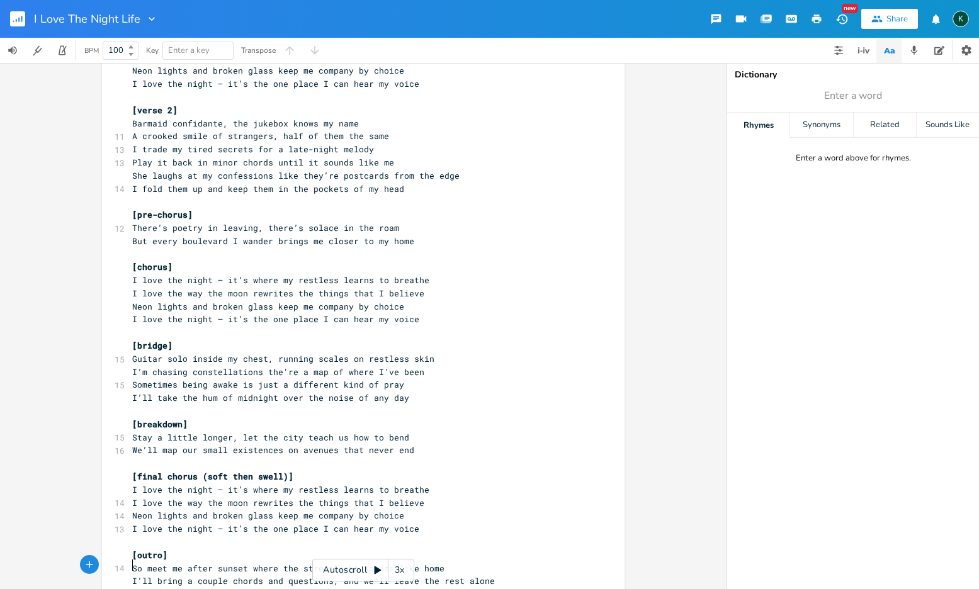
scroll to position [3, 0]
